Goal: Transaction & Acquisition: Purchase product/service

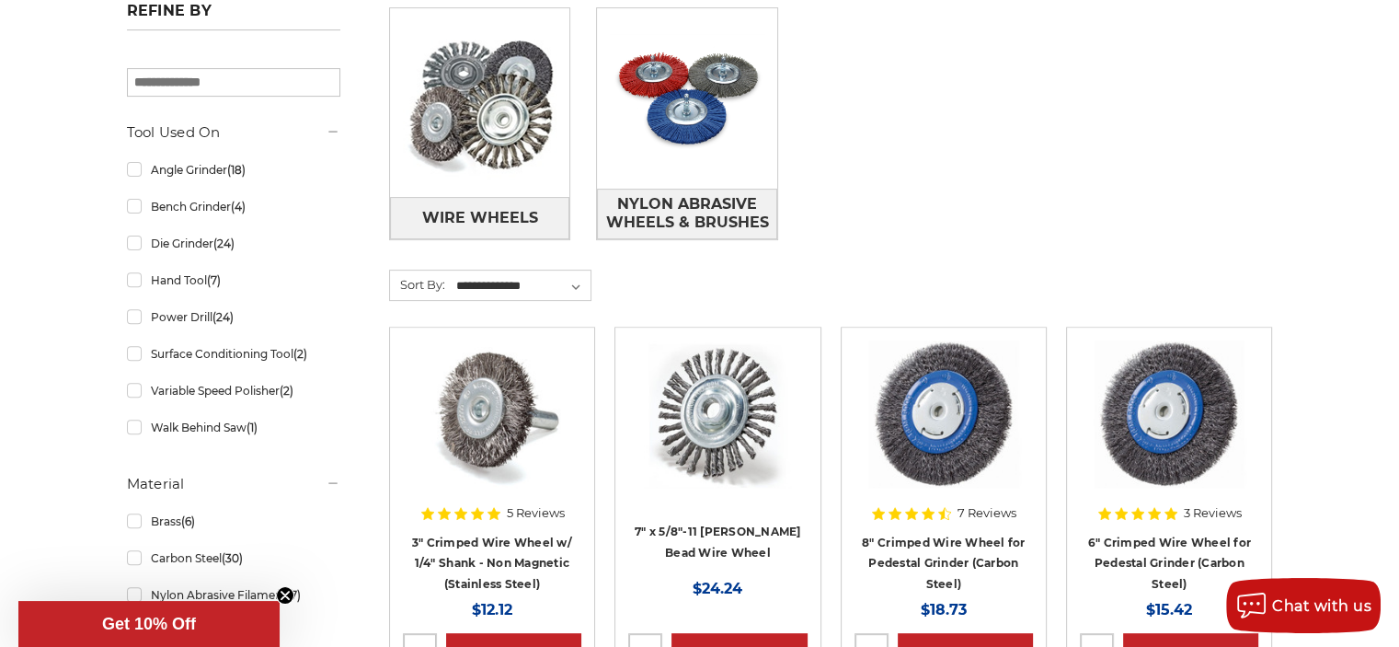
scroll to position [644, 0]
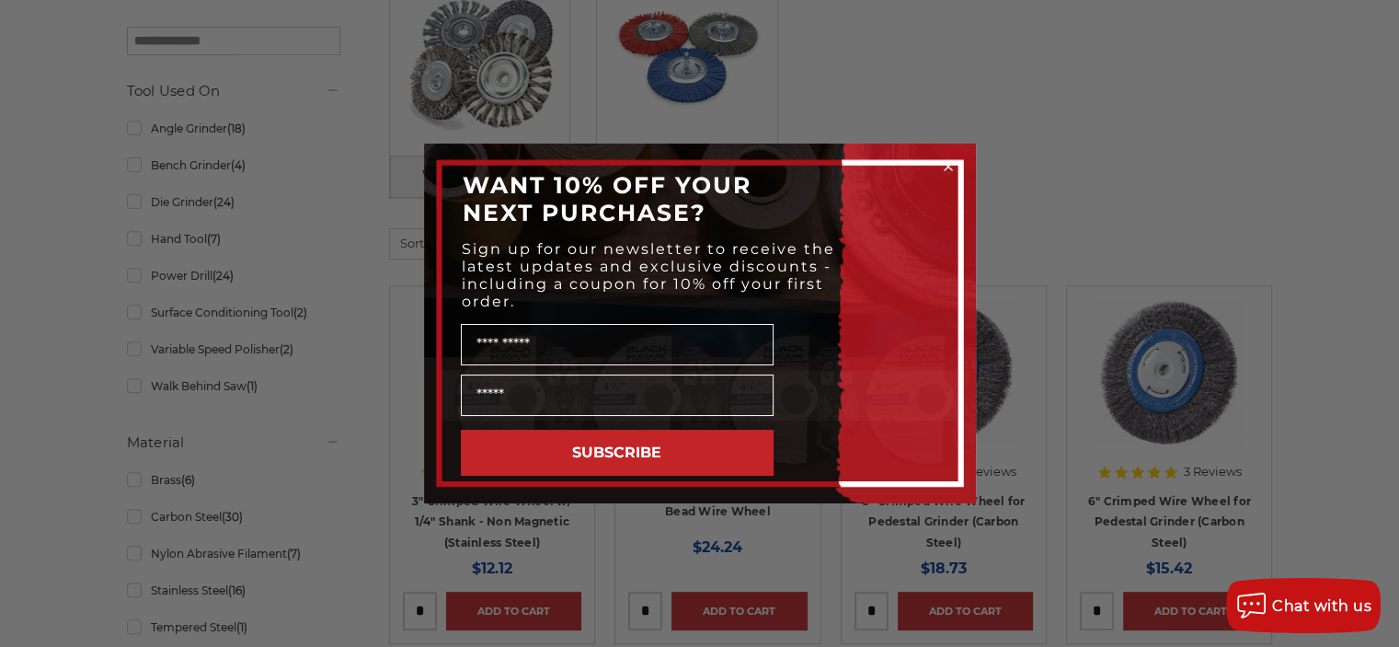
click at [944, 163] on circle "Close dialog" at bounding box center [947, 166] width 17 height 17
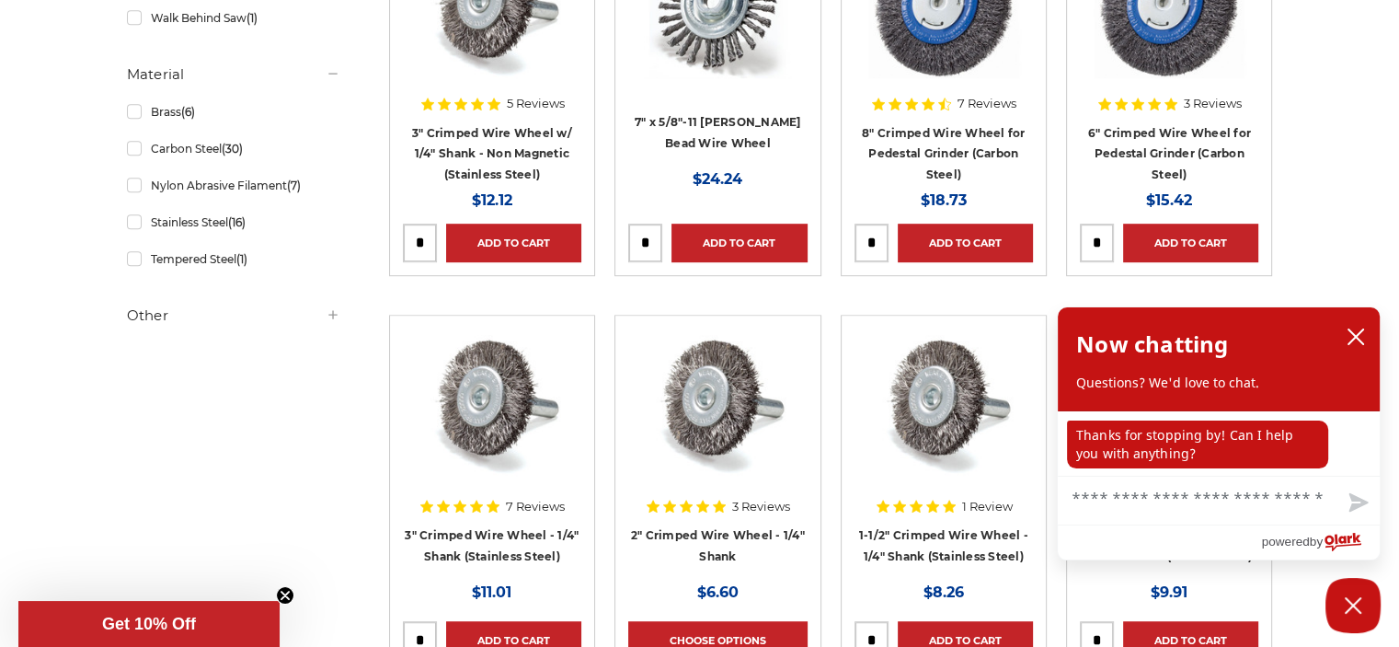
scroll to position [920, 0]
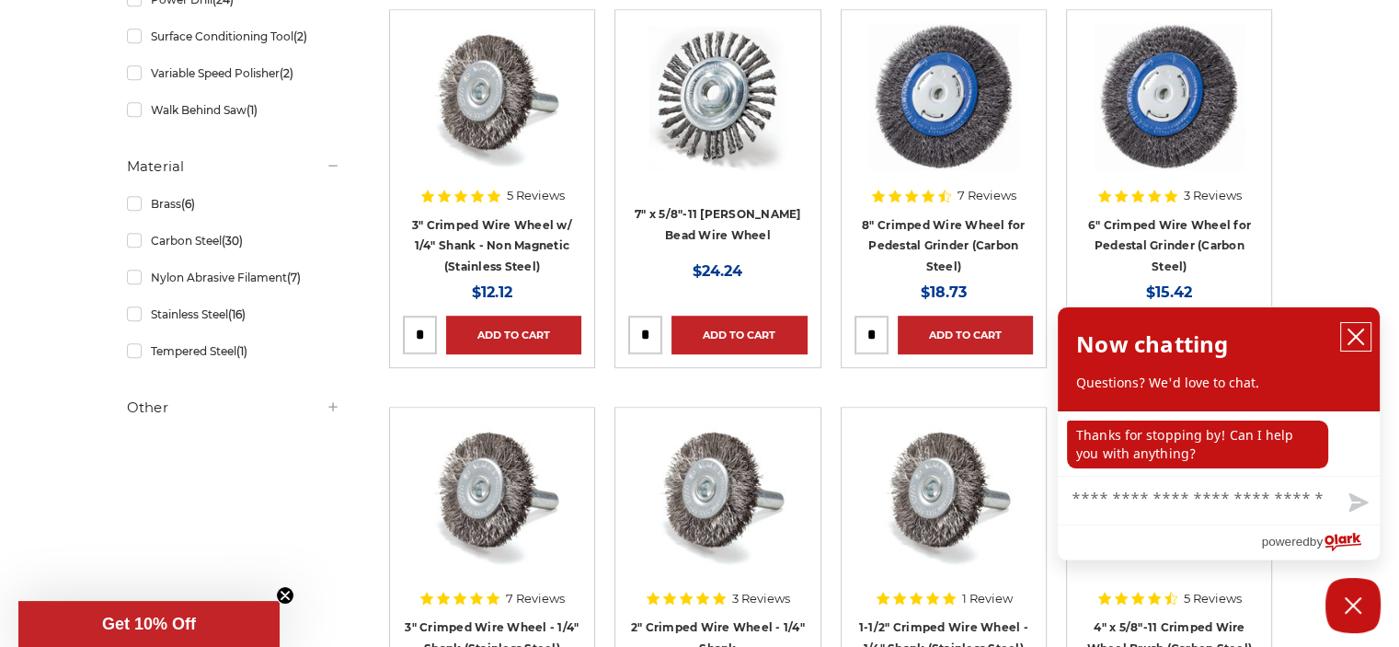
click at [1352, 335] on icon "close chatbox" at bounding box center [1355, 336] width 15 height 15
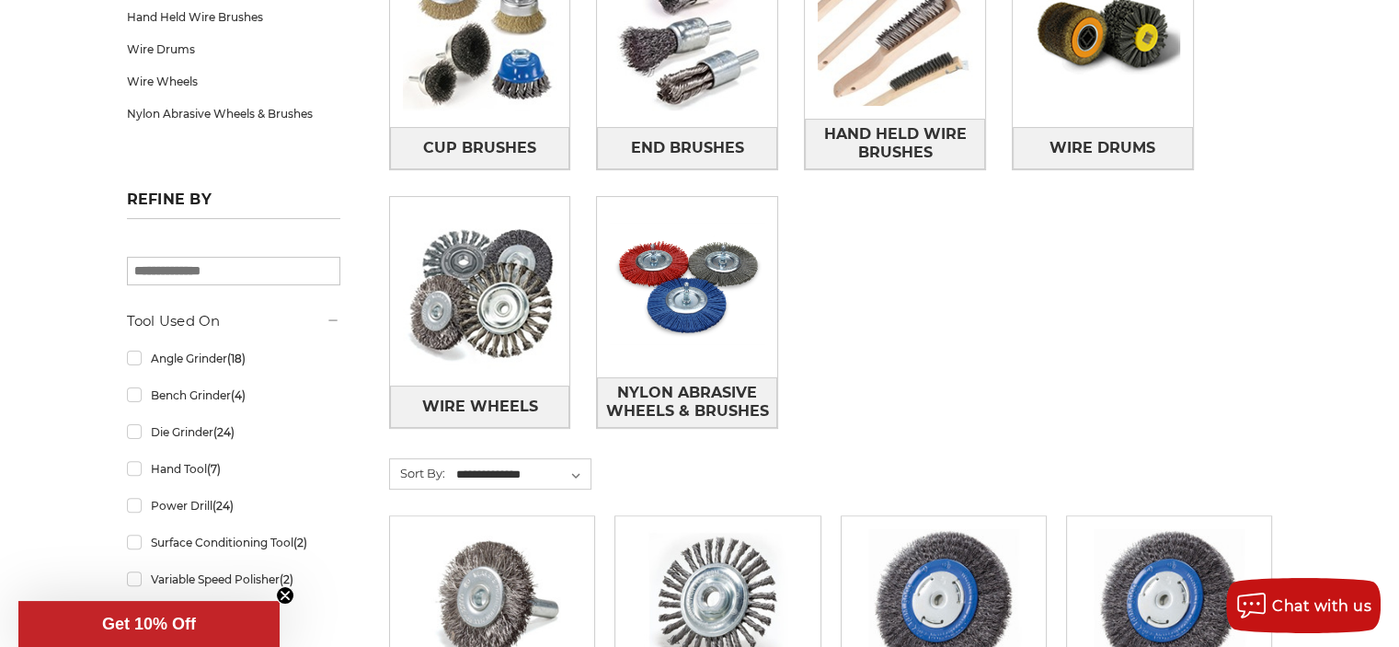
scroll to position [368, 0]
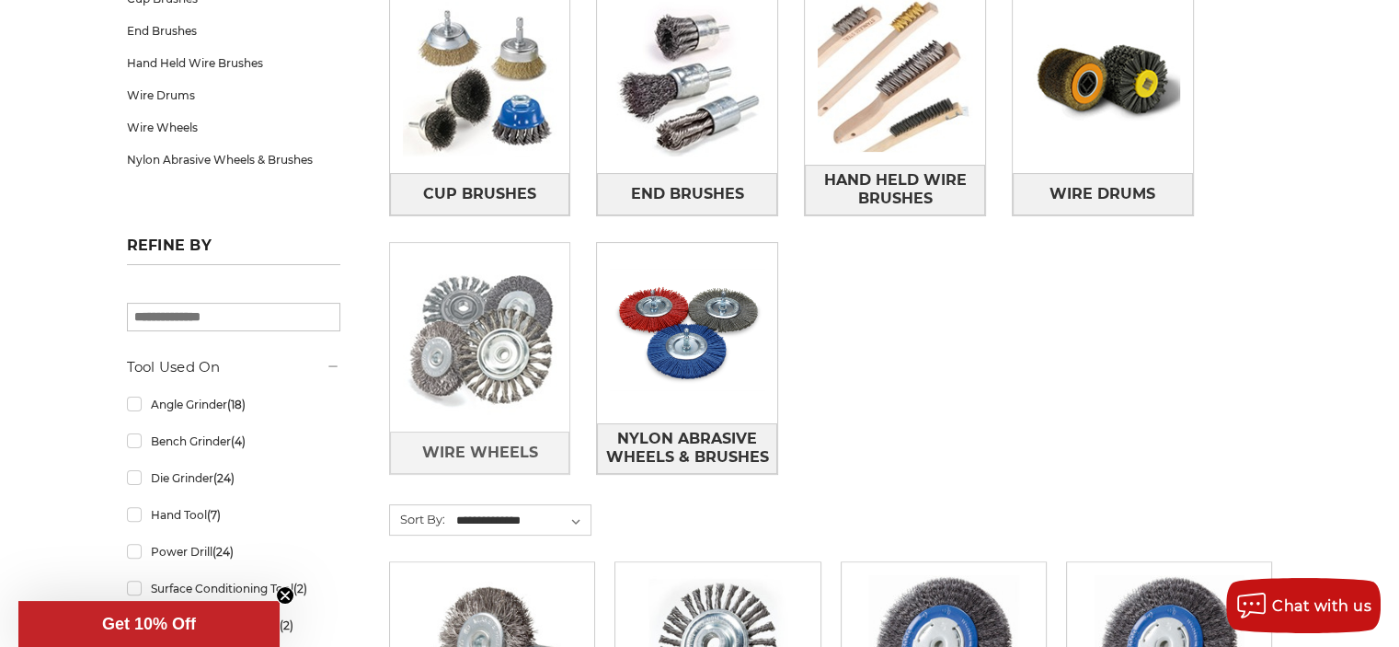
click at [492, 407] on img at bounding box center [480, 337] width 180 height 180
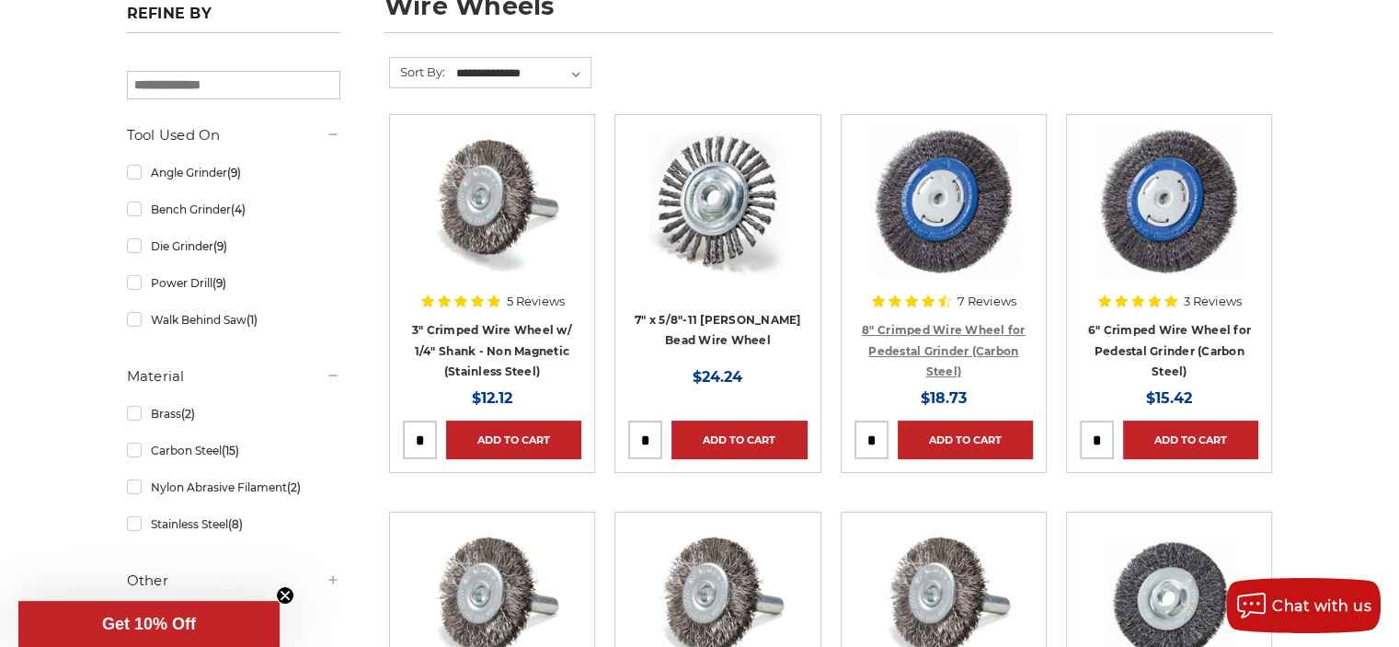
scroll to position [276, 0]
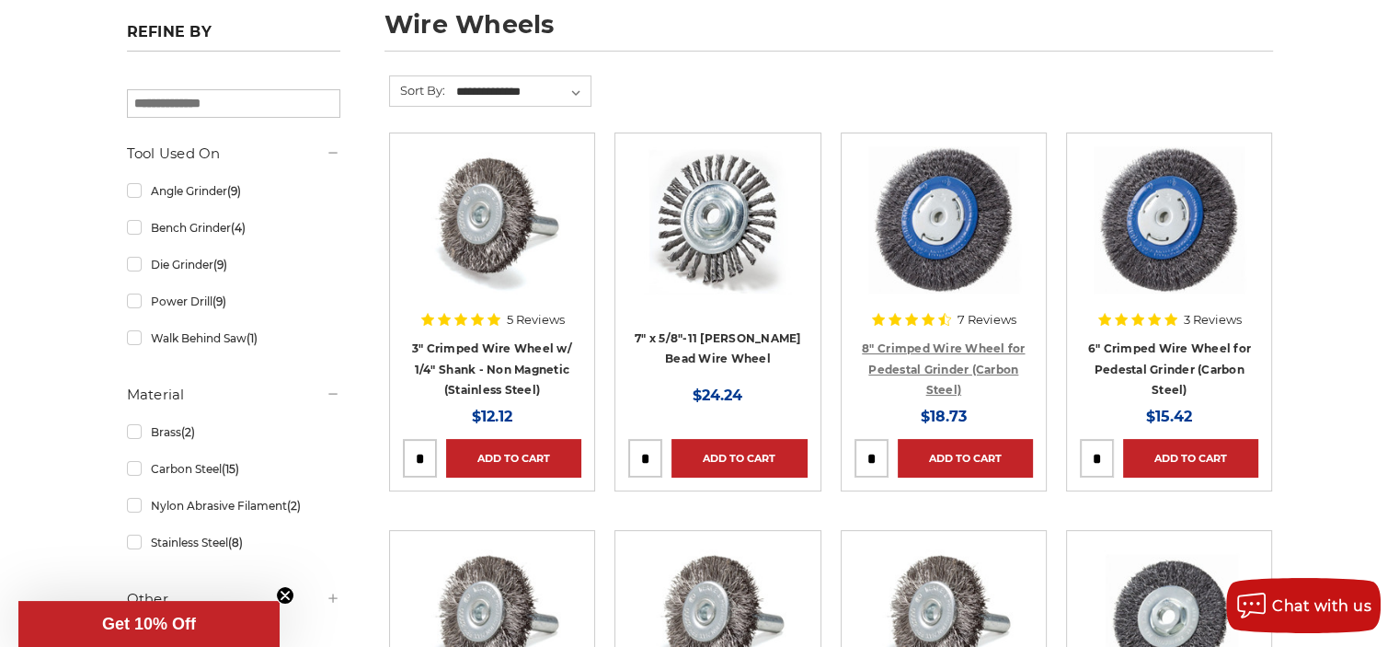
click at [938, 349] on link "8" Crimped Wire Wheel for Pedestal Grinder (Carbon Steel)" at bounding box center [943, 368] width 163 height 55
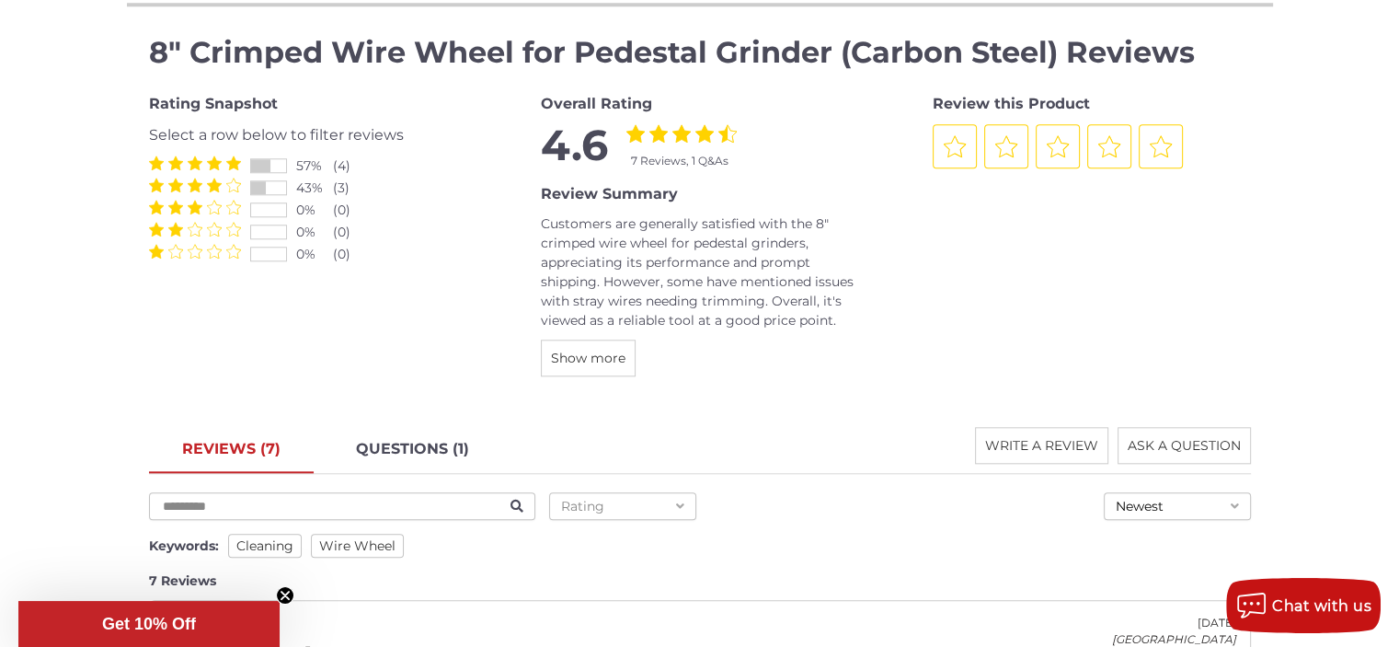
scroll to position [1748, 0]
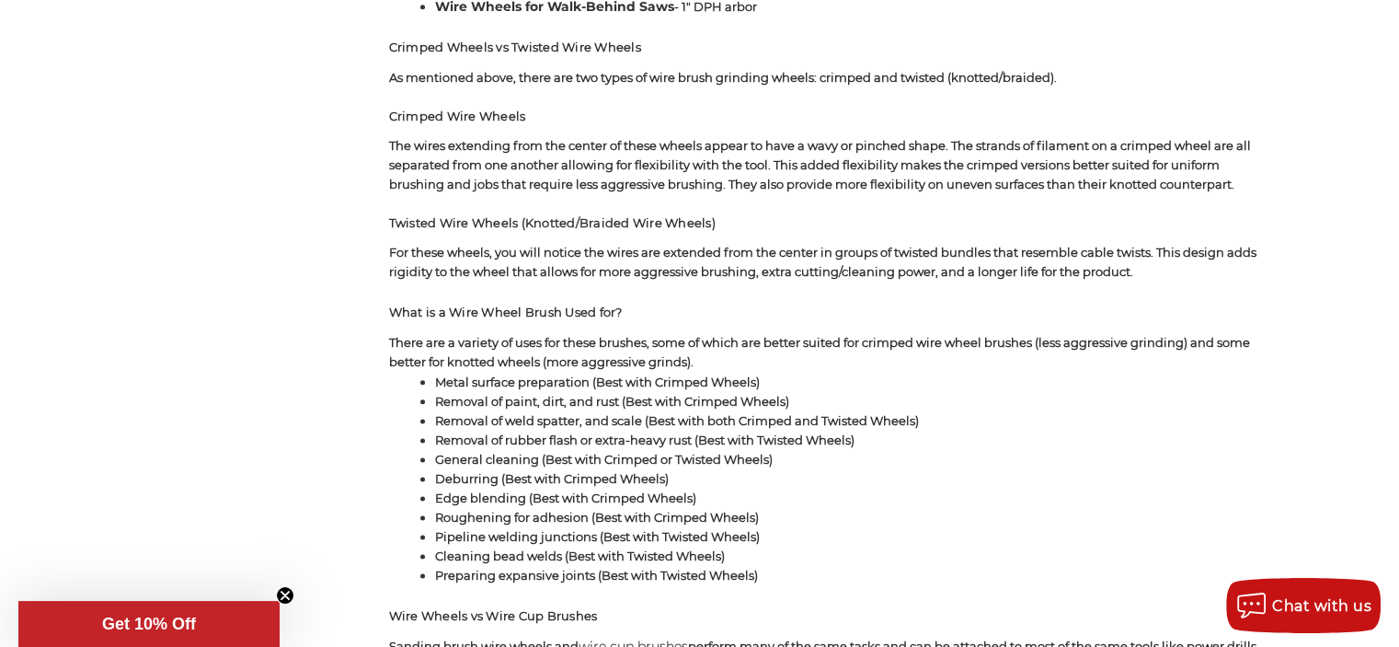
scroll to position [2208, 0]
